Goal: Check status: Check status

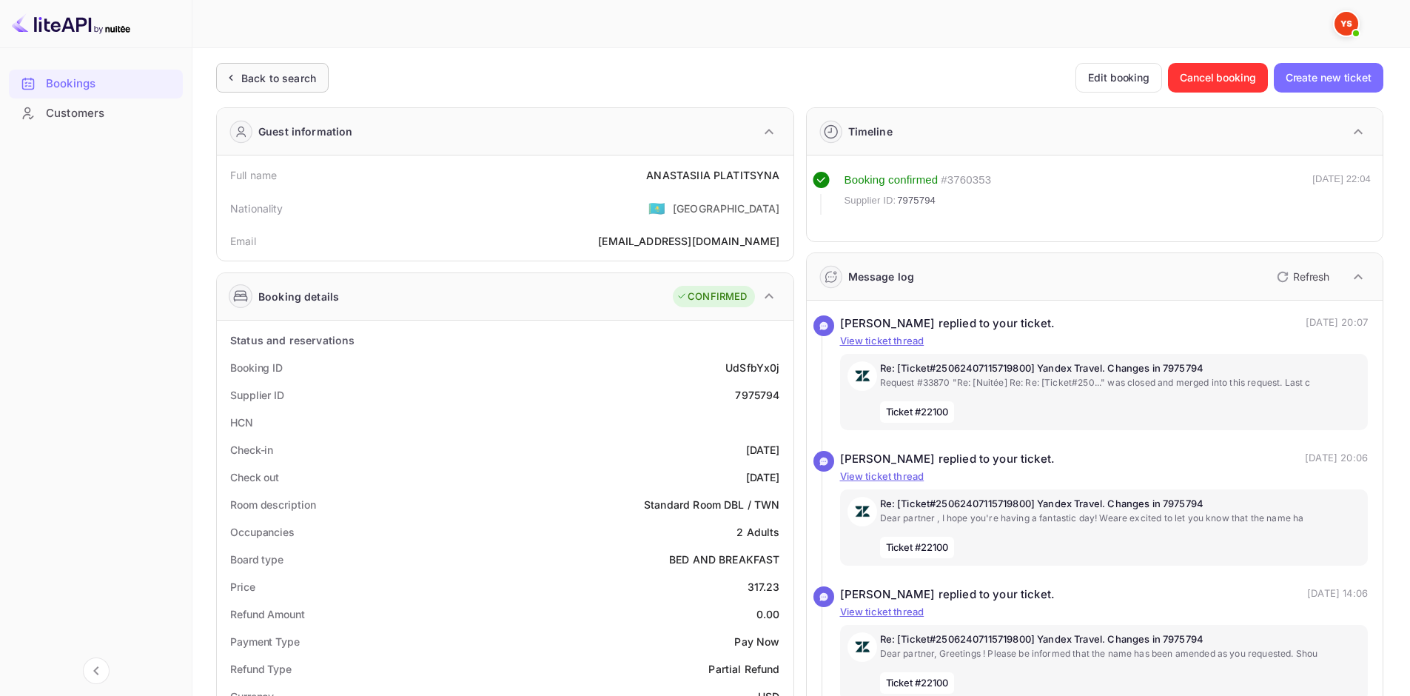
click at [316, 85] on div "Back to search" at bounding box center [278, 78] width 75 height 16
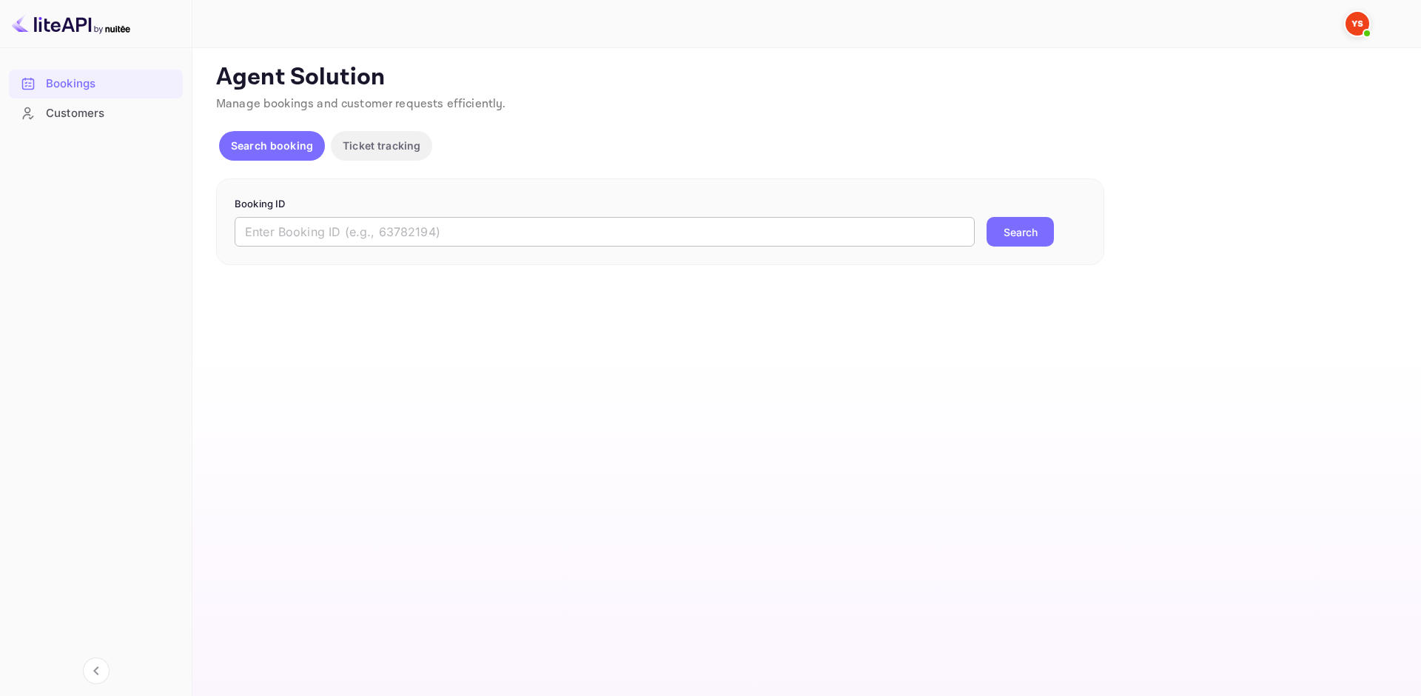
click at [388, 226] on input "text" at bounding box center [605, 232] width 740 height 30
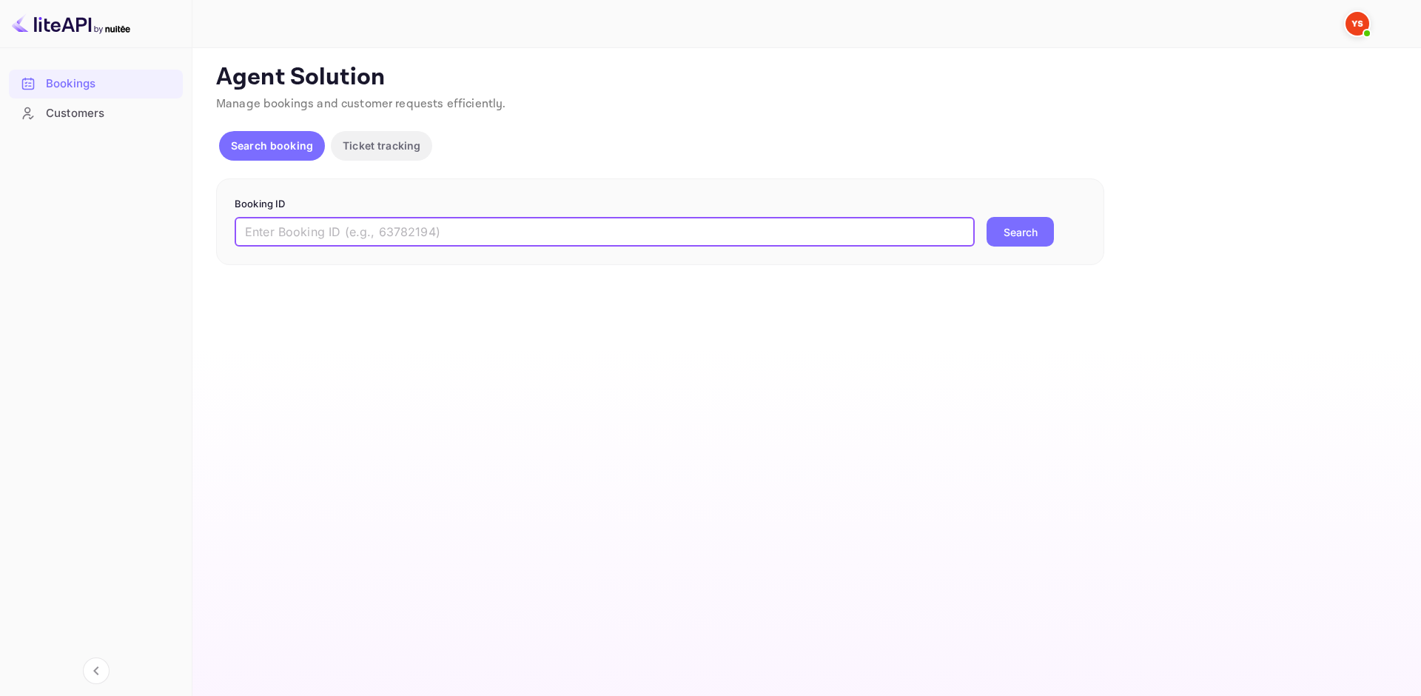
paste input "9454783"
type input "9454783"
click at [991, 229] on button "Search" at bounding box center [1020, 232] width 67 height 30
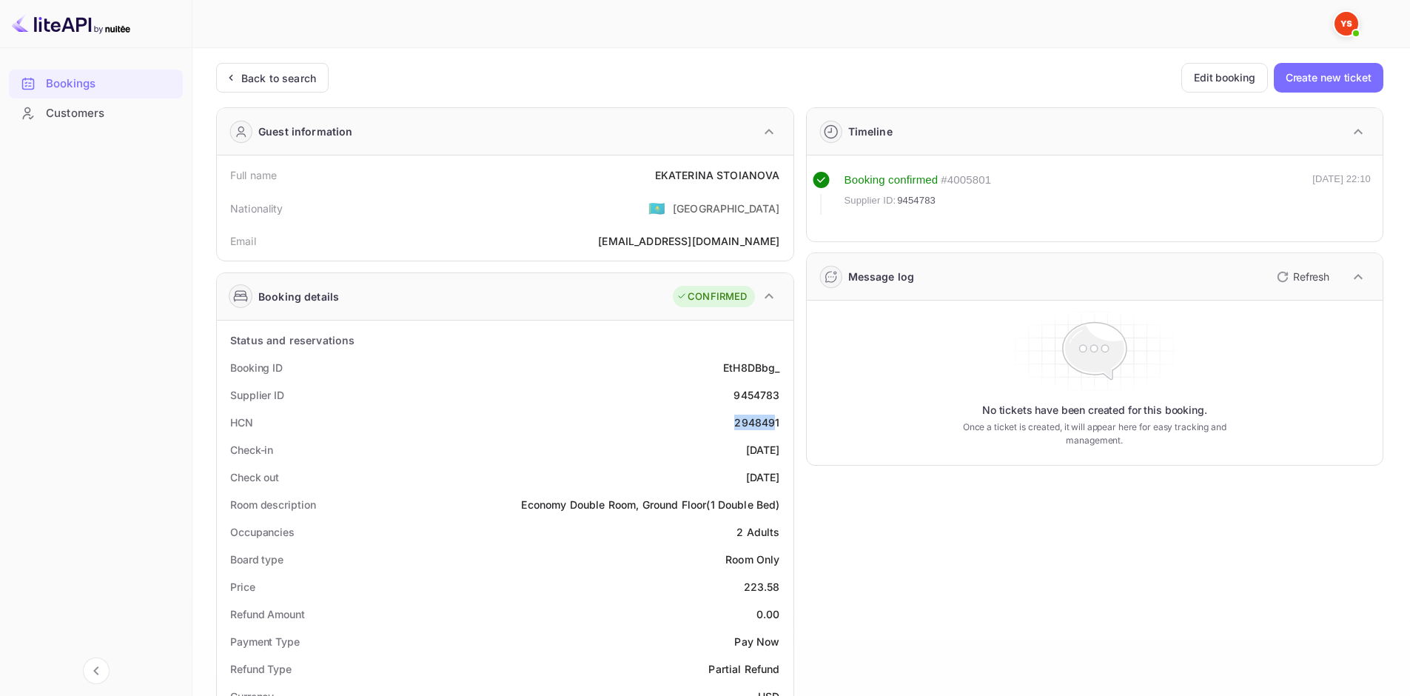
drag, startPoint x: 776, startPoint y: 425, endPoint x: 722, endPoint y: 422, distance: 54.1
click at [722, 422] on div "HCN 2948491" at bounding box center [505, 422] width 565 height 27
click at [745, 424] on div "2948491" at bounding box center [756, 422] width 45 height 16
drag, startPoint x: 779, startPoint y: 423, endPoint x: 736, endPoint y: 424, distance: 42.2
click at [736, 424] on div "2948491" at bounding box center [756, 422] width 45 height 16
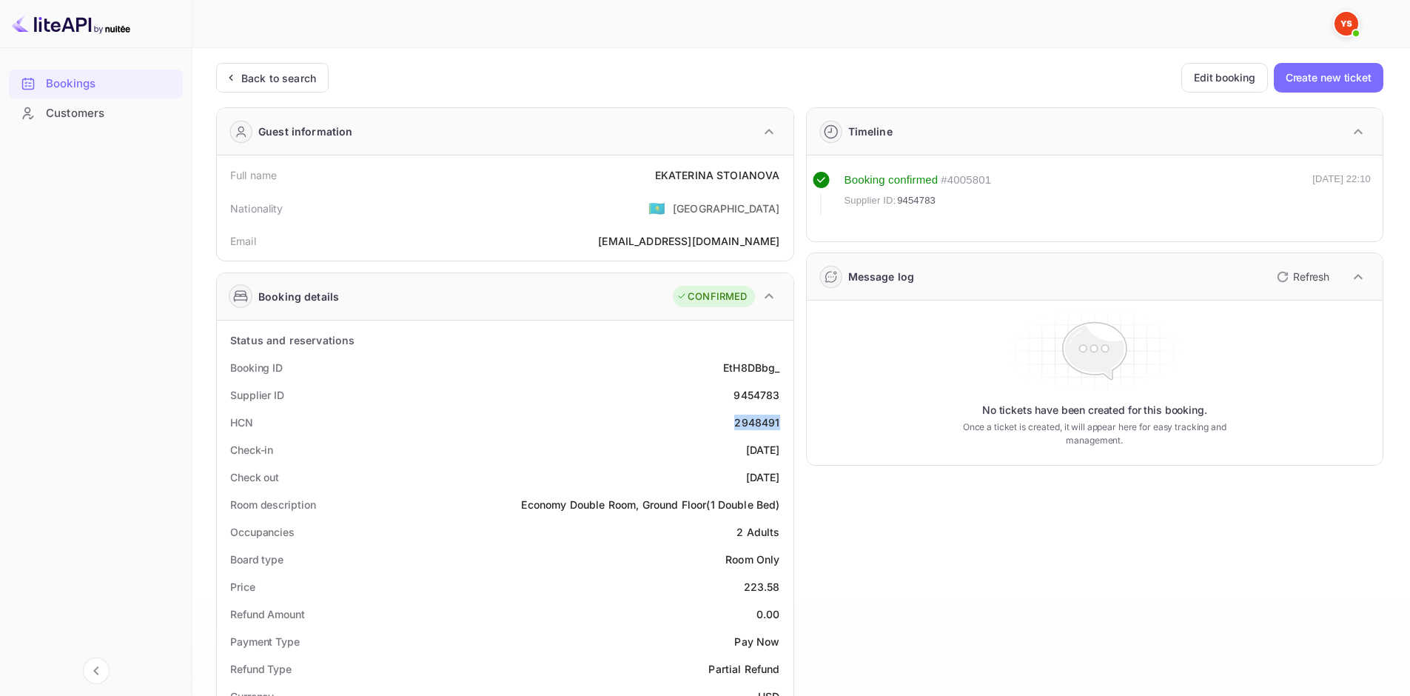
copy div "2948491"
click at [280, 89] on div "Back to search" at bounding box center [272, 78] width 113 height 30
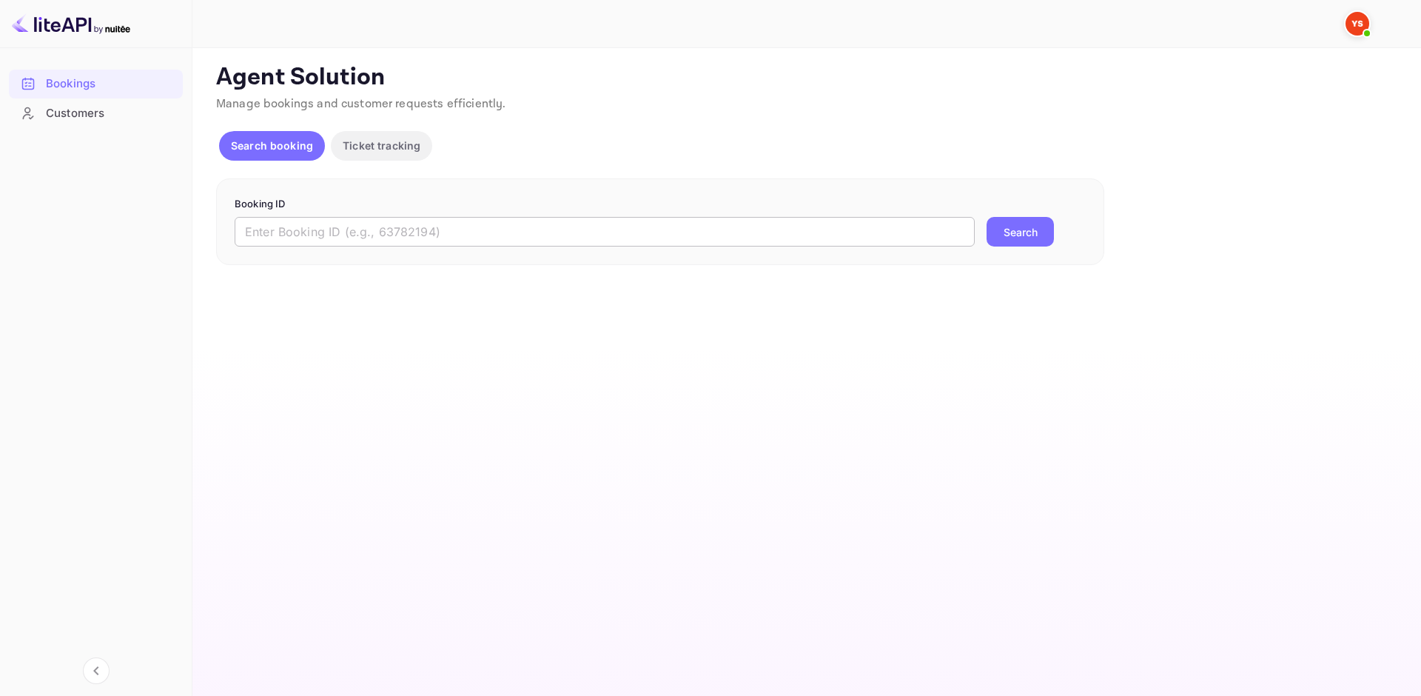
click at [349, 232] on input "text" at bounding box center [605, 232] width 740 height 30
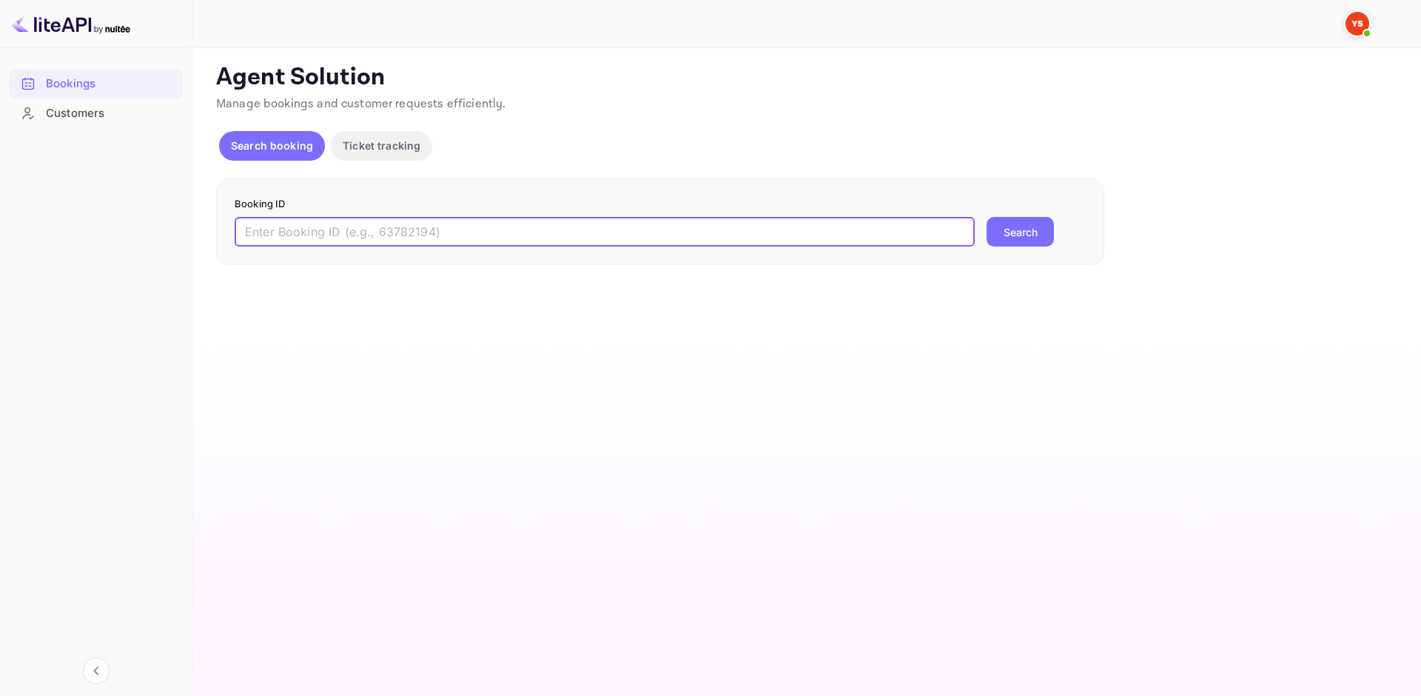
paste input "9454783"
type input "9454783"
click at [1028, 229] on button "Search" at bounding box center [1020, 232] width 67 height 30
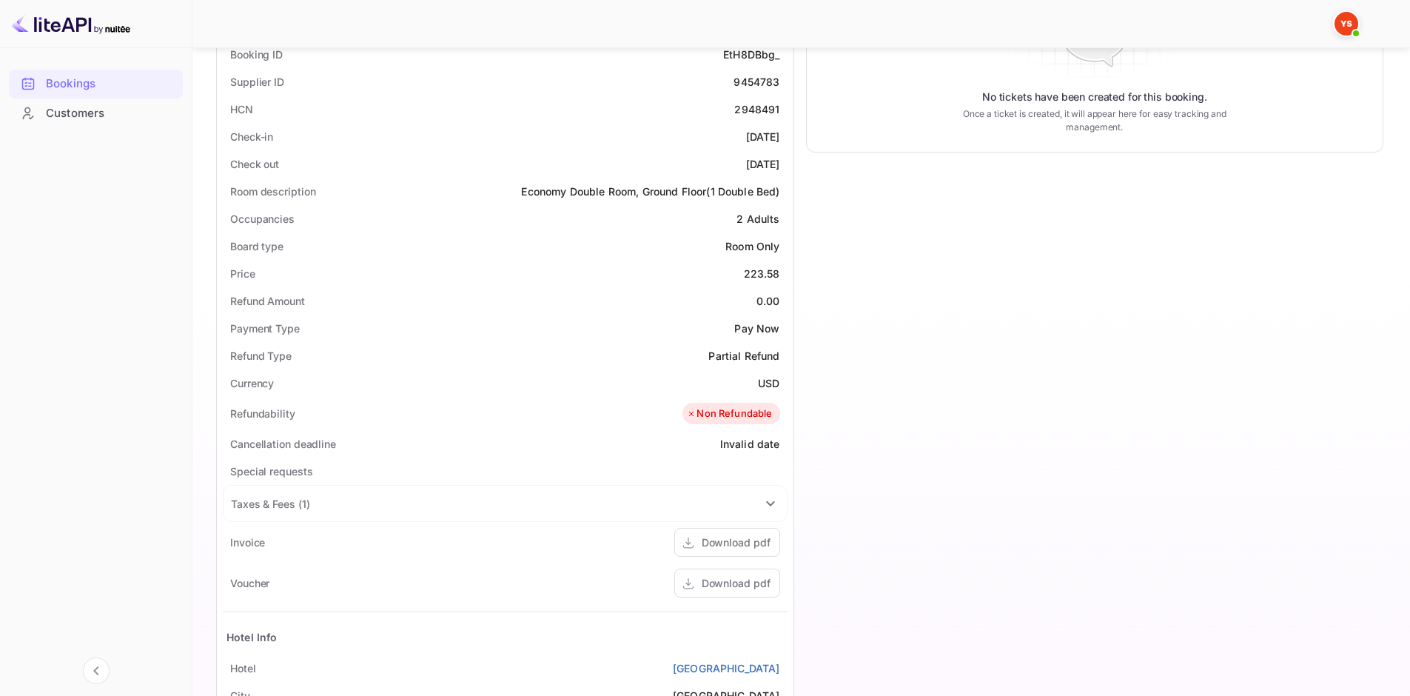
scroll to position [444, 0]
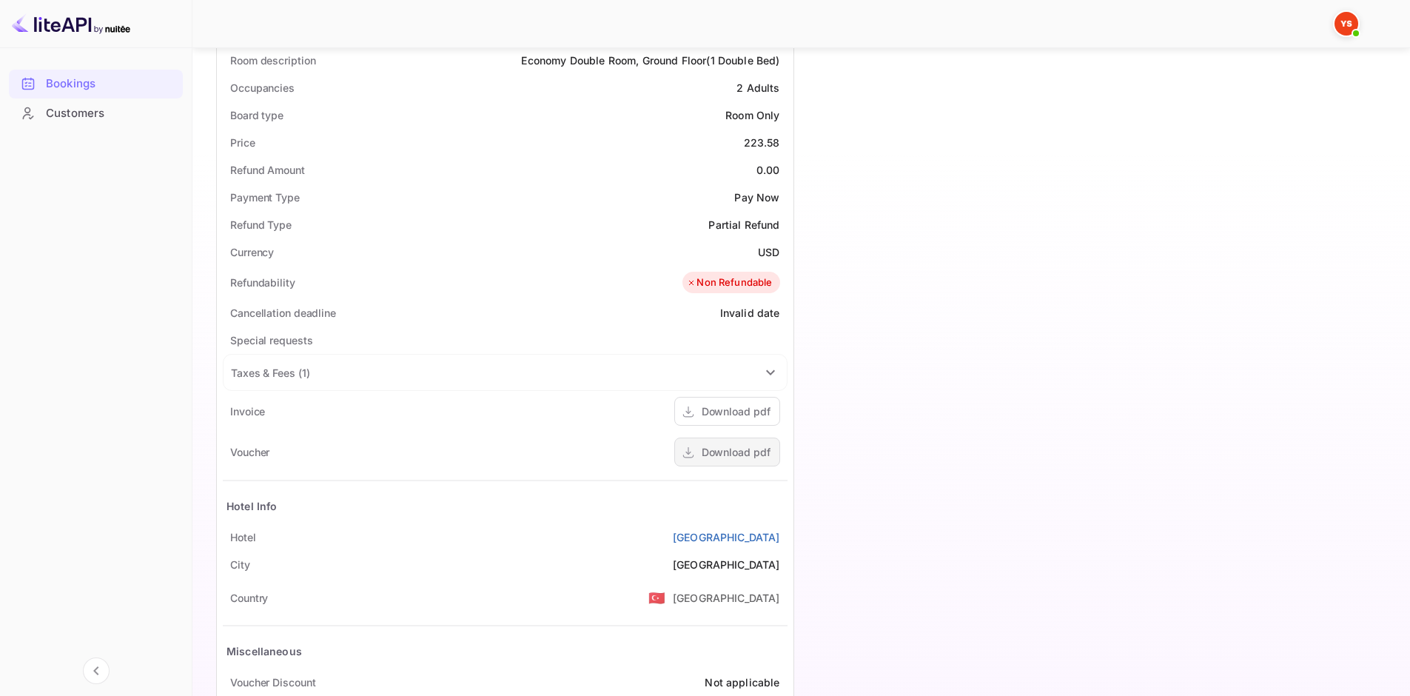
click at [750, 449] on div "Download pdf" at bounding box center [736, 452] width 69 height 16
